Goal: Navigation & Orientation: Find specific page/section

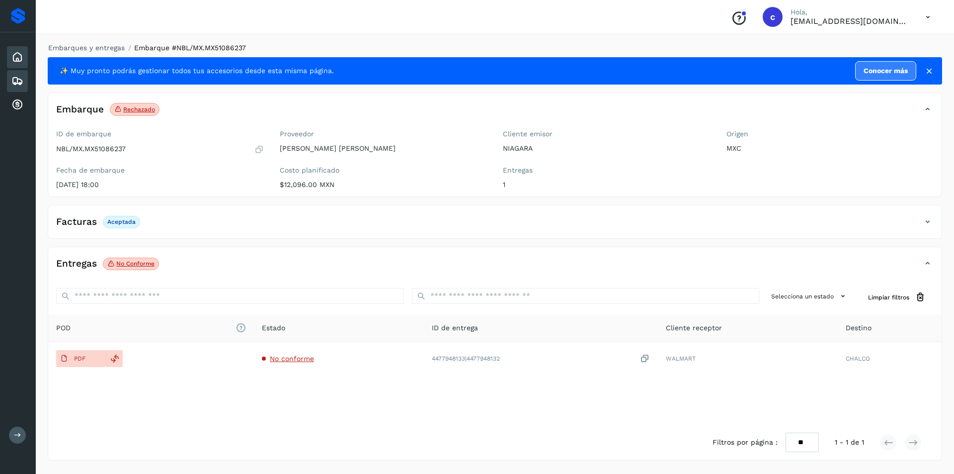
click at [16, 52] on icon at bounding box center [17, 57] width 12 height 12
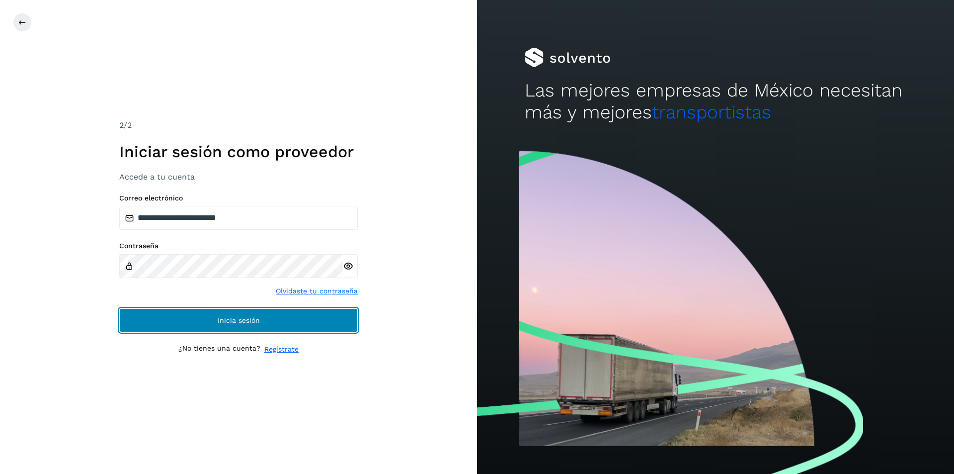
click at [235, 311] on button "Inicia sesión" at bounding box center [238, 320] width 239 height 24
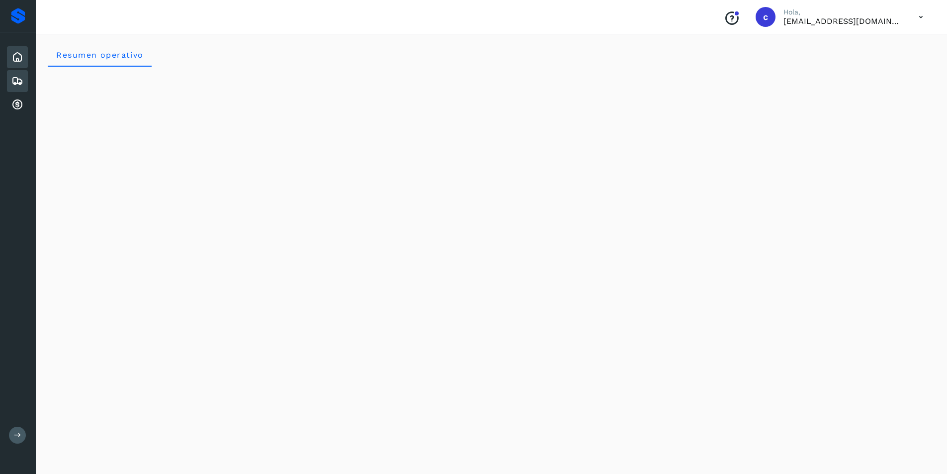
click at [23, 78] on div "Embarques" at bounding box center [17, 81] width 21 height 22
